Goal: Task Accomplishment & Management: Manage account settings

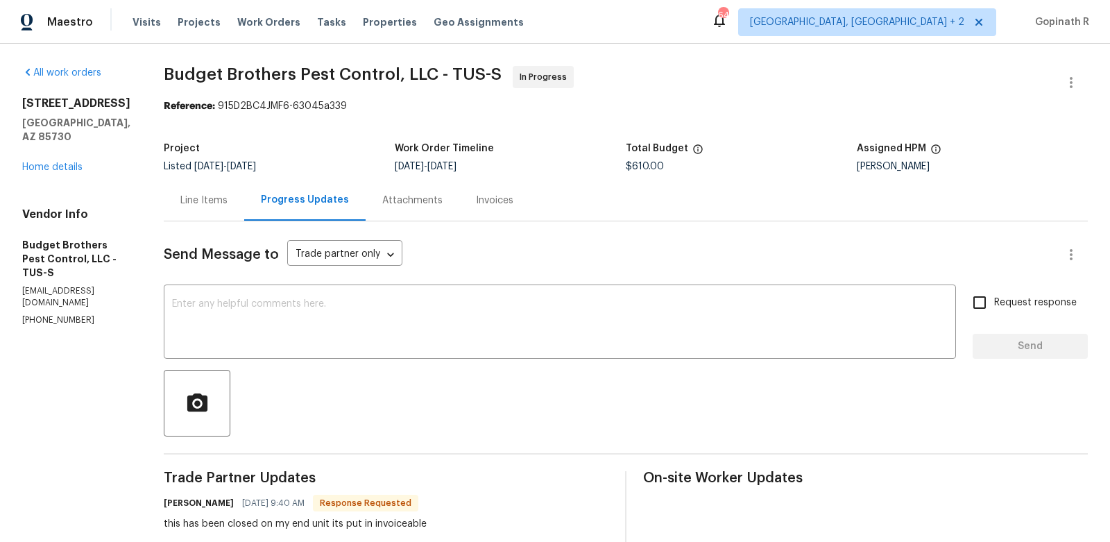
click at [227, 214] on div "Line Items" at bounding box center [204, 200] width 80 height 41
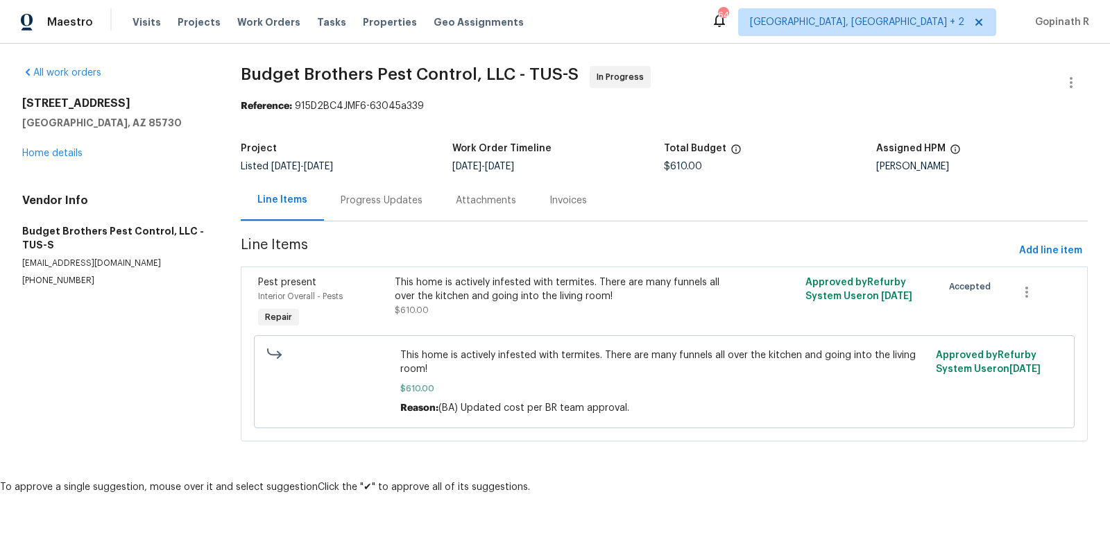
click at [470, 303] on div "This home is actively infested with termites. There are many funnels all over t…" at bounding box center [562, 289] width 334 height 28
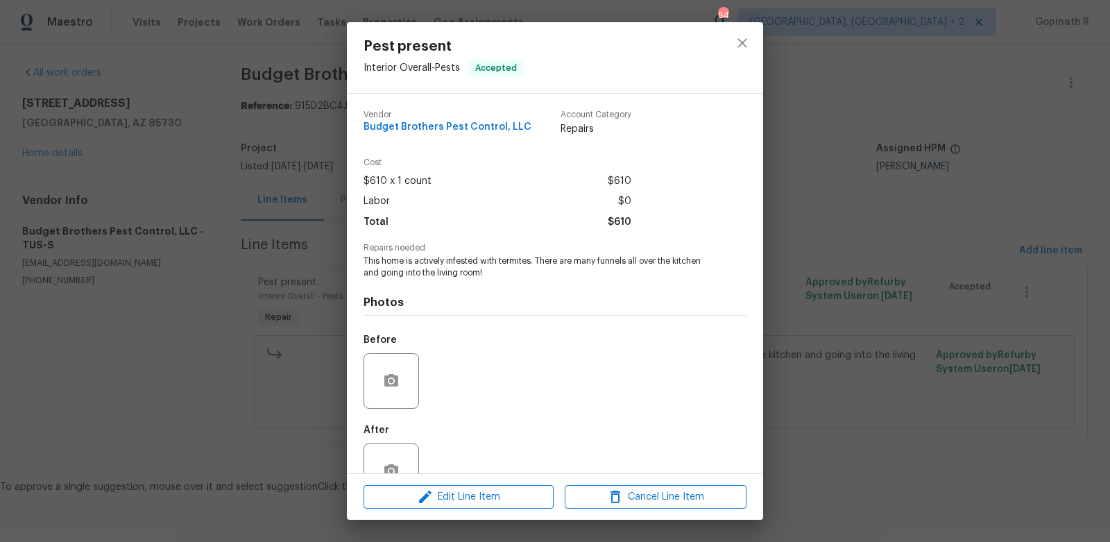
scroll to position [39, 0]
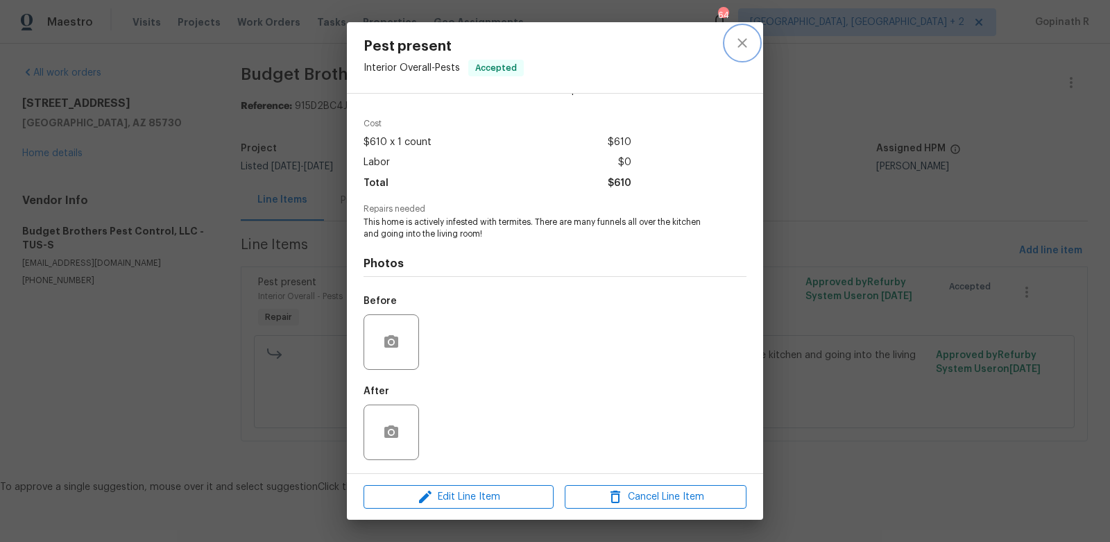
click at [742, 50] on icon "close" at bounding box center [742, 43] width 17 height 17
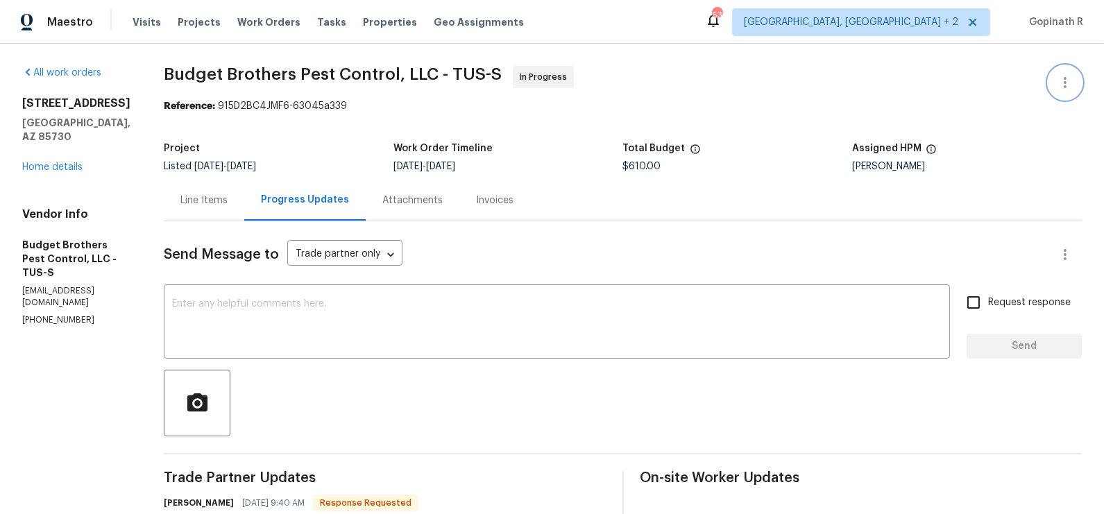
click at [1061, 80] on icon "button" at bounding box center [1065, 82] width 17 height 17
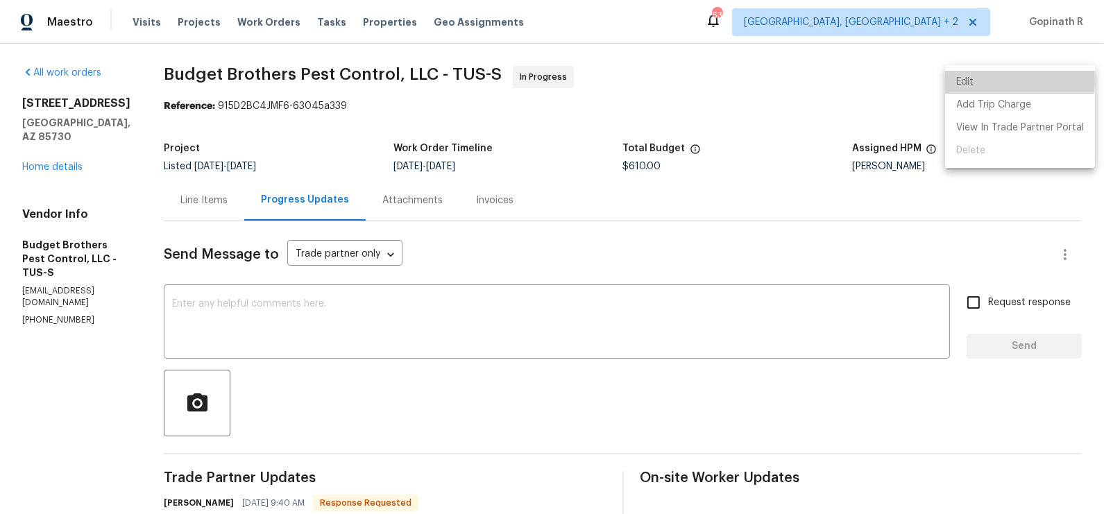
click at [980, 74] on li "Edit" at bounding box center [1020, 82] width 150 height 23
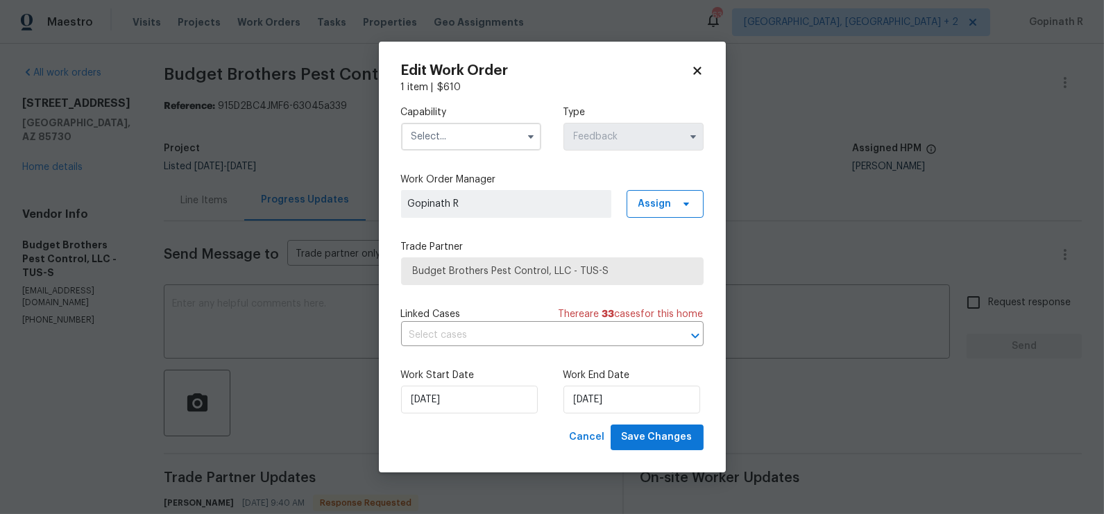
click at [693, 70] on icon at bounding box center [697, 71] width 12 height 12
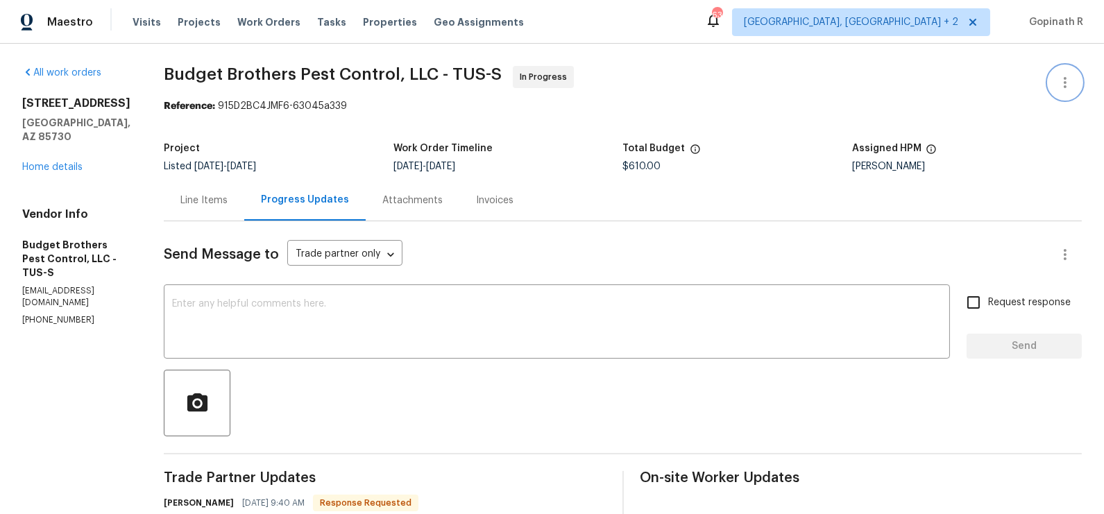
click at [1066, 79] on icon "button" at bounding box center [1065, 82] width 17 height 17
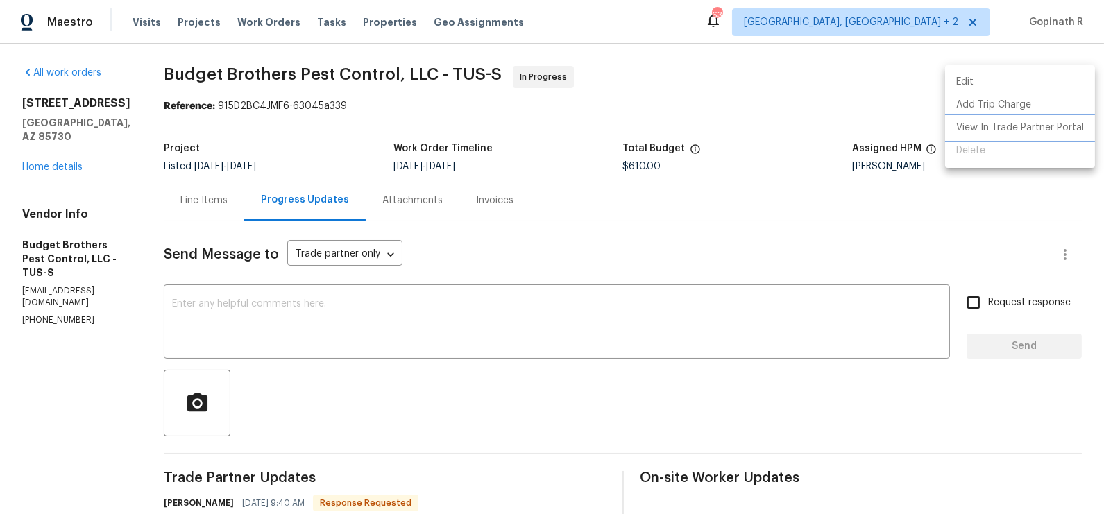
click at [979, 127] on li "View In Trade Partner Portal" at bounding box center [1020, 128] width 150 height 23
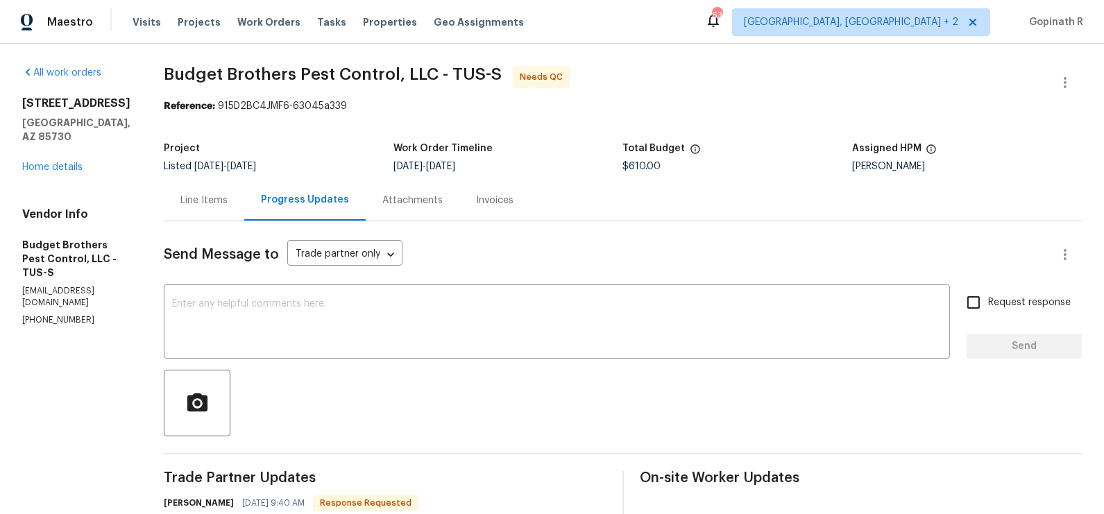
click at [221, 206] on div "Line Items" at bounding box center [203, 201] width 47 height 14
